Goal: Transaction & Acquisition: Purchase product/service

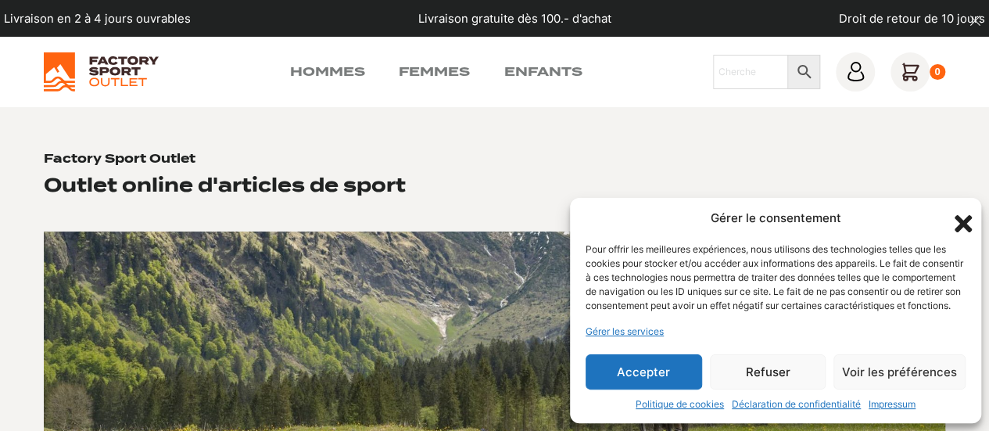
click at [629, 374] on button "Accepter" at bounding box center [643, 371] width 116 height 35
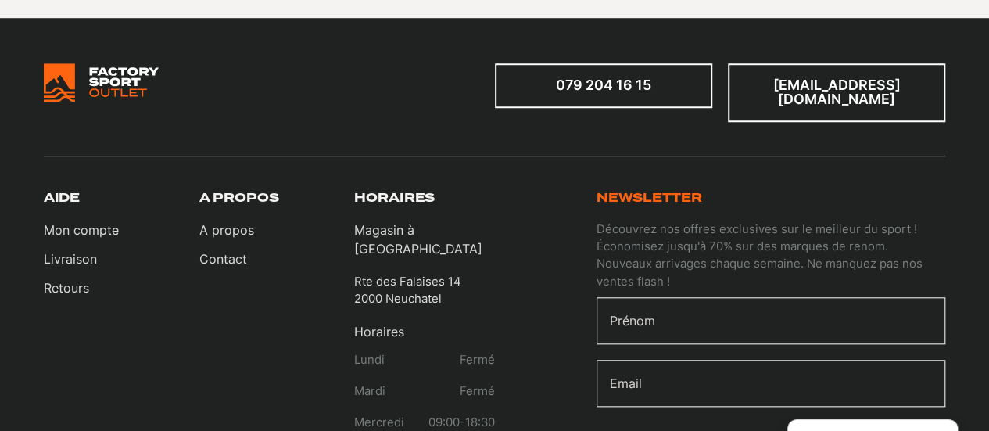
scroll to position [625, 0]
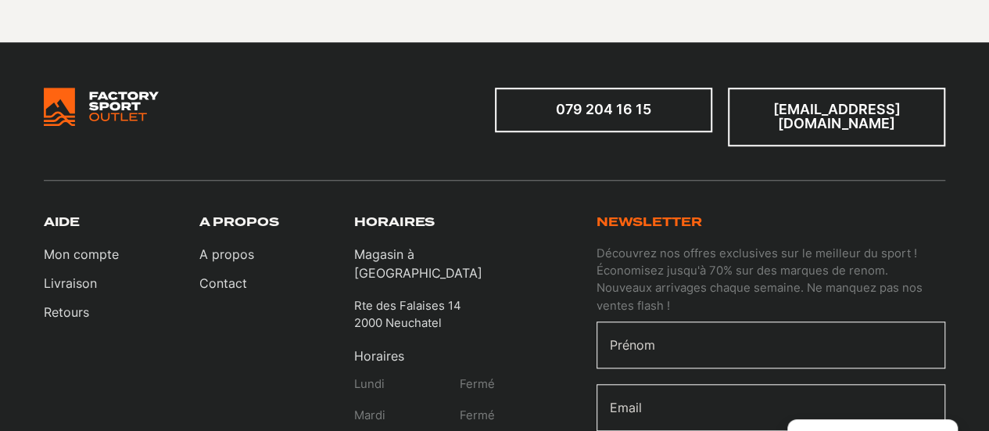
click at [103, 115] on img at bounding box center [101, 107] width 115 height 39
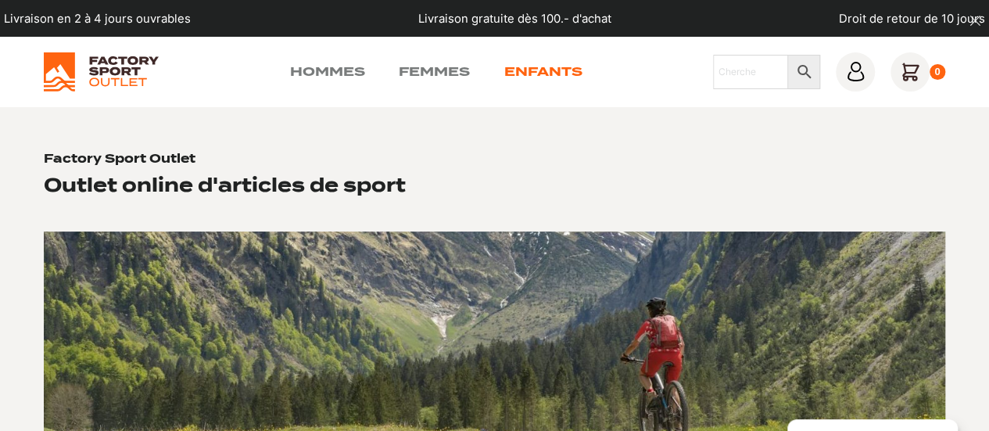
click at [521, 73] on link "Enfants" at bounding box center [542, 72] width 78 height 19
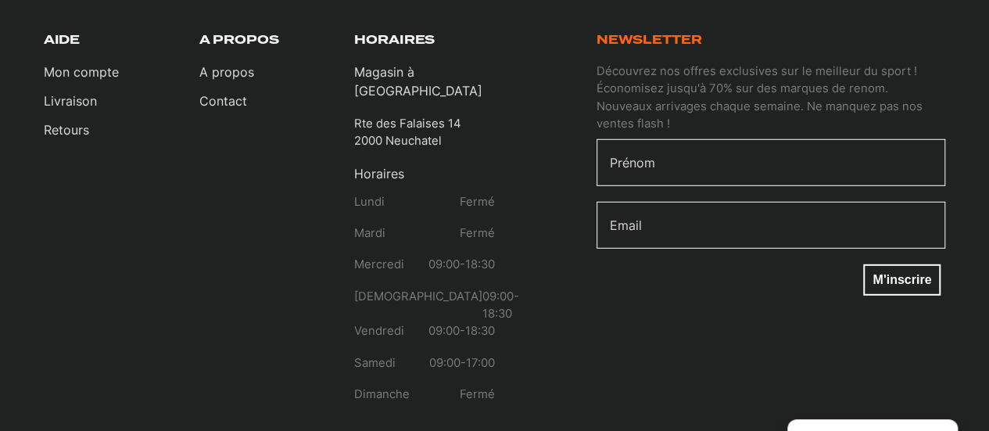
scroll to position [1798, 0]
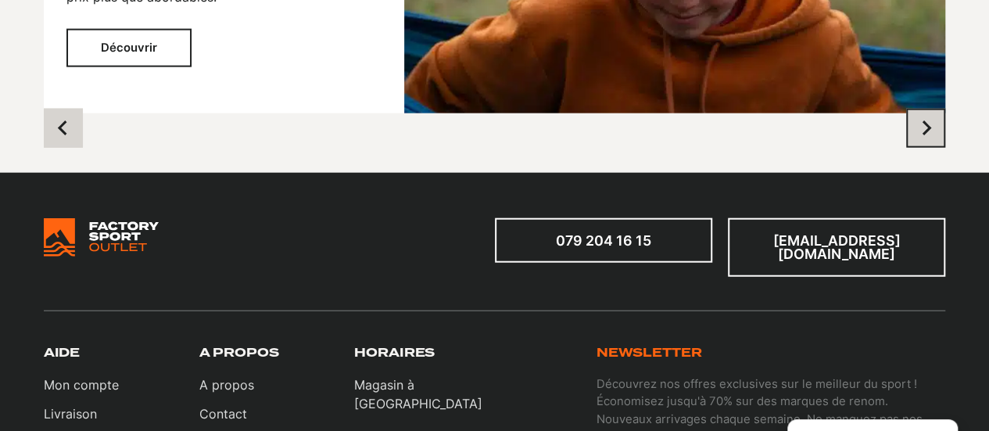
click at [926, 136] on icon "Next slide" at bounding box center [926, 128] width 16 height 16
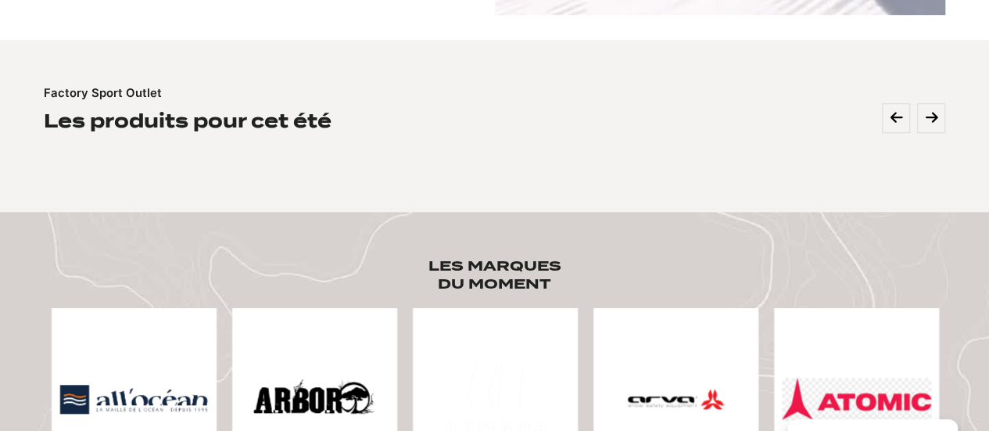
scroll to position [78, 0]
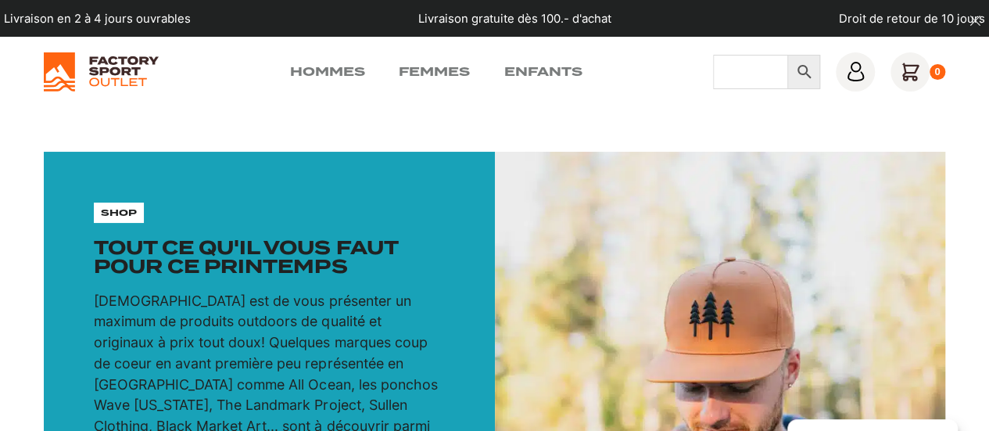
click at [752, 78] on input "Chercher" at bounding box center [751, 72] width 76 height 34
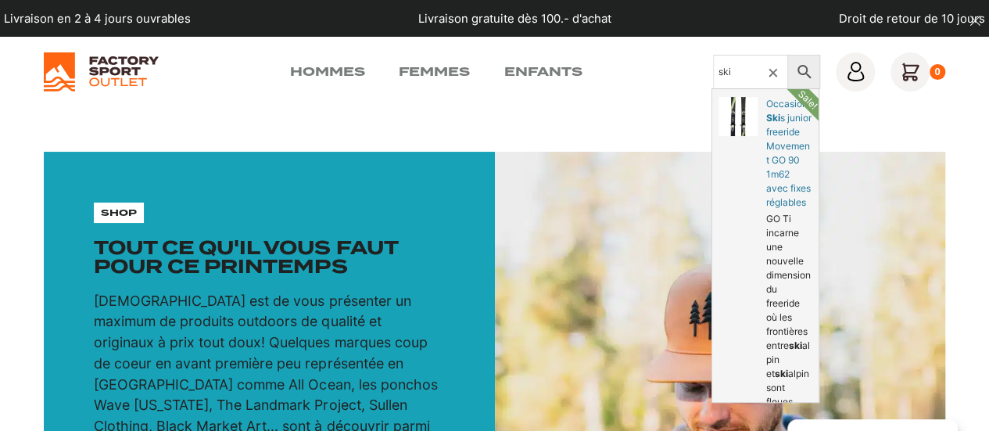
type input "ski"
click at [768, 117] on link "Occasion s junior freeride Movement GO 90 1m62 avec fixes réglables" at bounding box center [765, 282] width 106 height 387
click at [778, 119] on link "Occasion s junior freeride Movement GO 90 1m62 avec fixes réglables" at bounding box center [765, 282] width 106 height 387
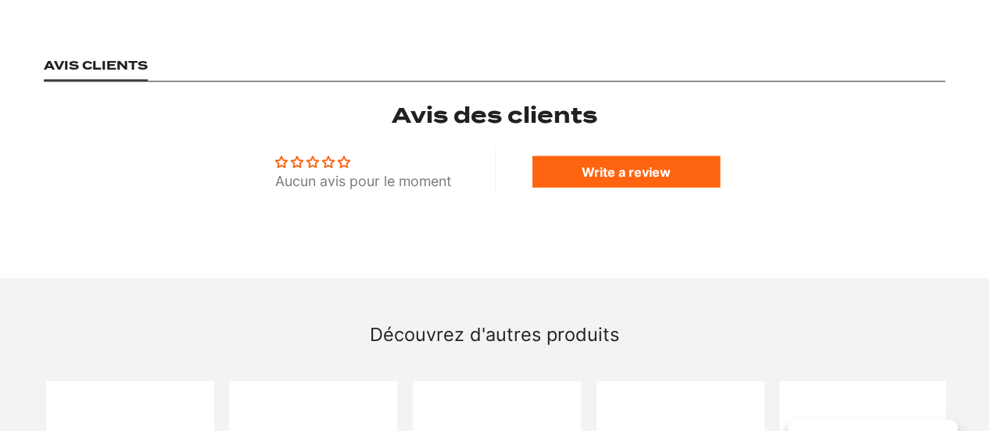
scroll to position [1798, 0]
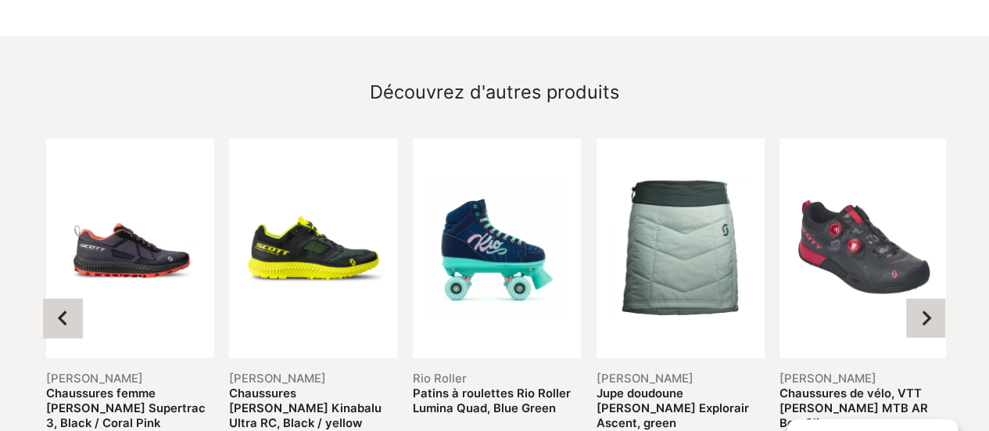
scroll to position [1699, 0]
